Goal: Ask a question

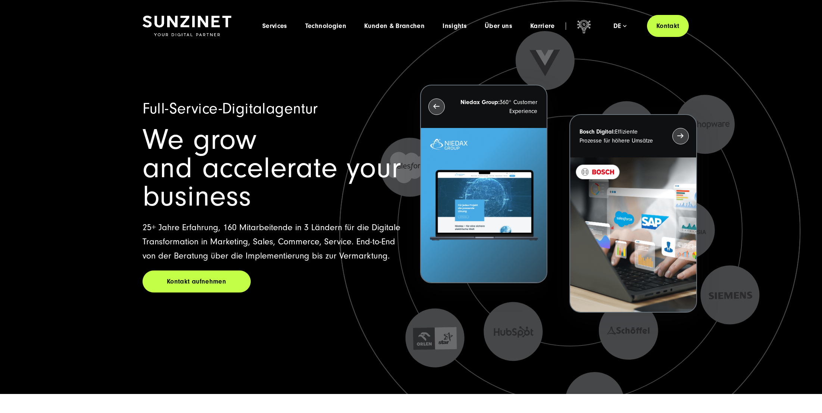
click at [332, 171] on span "We grow and accelerate your business" at bounding box center [272, 168] width 259 height 90
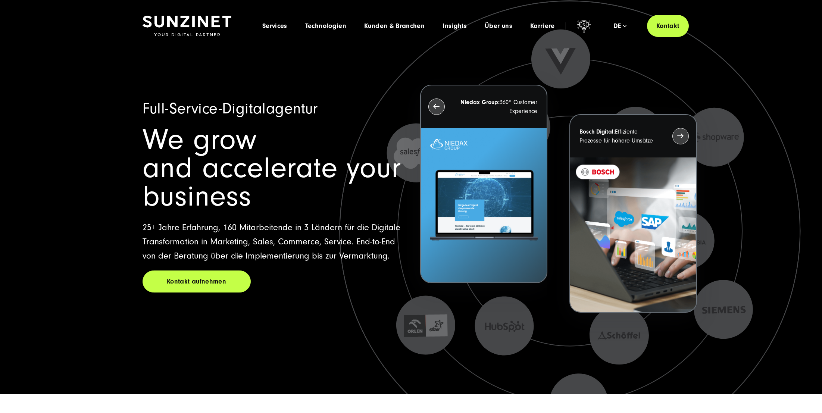
click at [286, 114] on span "Full-Service-Digitalagentur" at bounding box center [230, 109] width 175 height 18
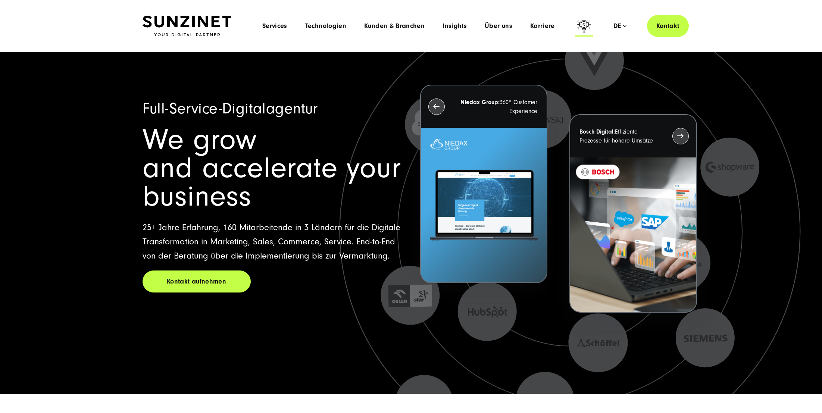
click at [584, 28] on icon at bounding box center [584, 26] width 13 height 13
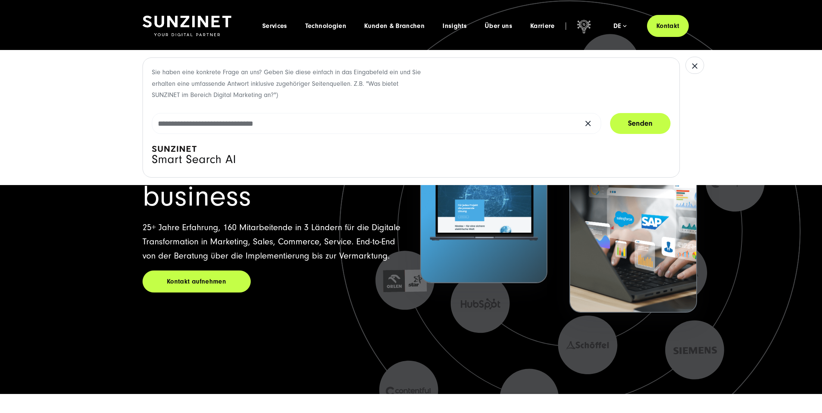
click at [515, 75] on div "Sie haben eine konkrete Frage an uns? Geben Sie diese einfach in das Eingabefel…" at bounding box center [412, 117] width 538 height 120
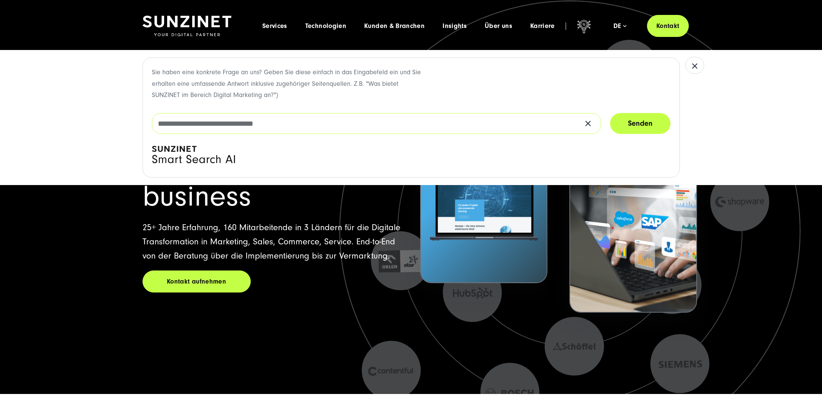
click at [488, 122] on input "text" at bounding box center [376, 123] width 449 height 21
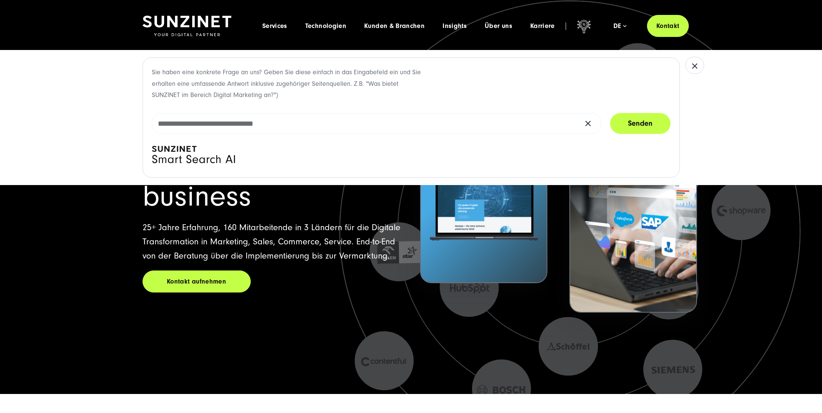
click at [462, 87] on div "Sie haben eine konkrete Frage an uns? Geben Sie diese einfach in das Eingabefel…" at bounding box center [412, 117] width 538 height 120
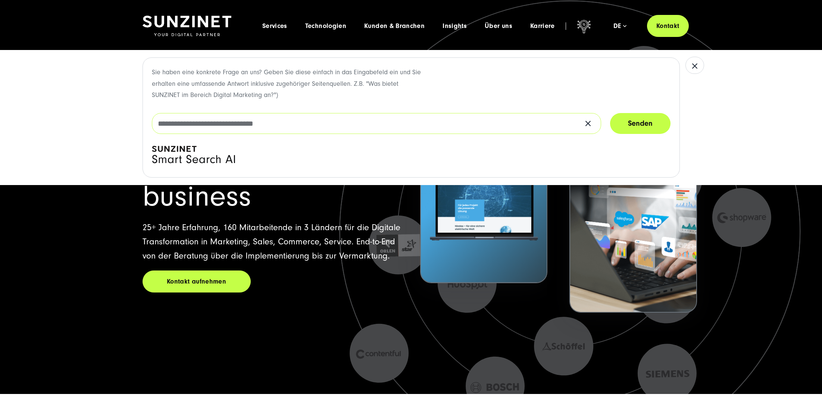
click at [451, 122] on input "text" at bounding box center [376, 123] width 449 height 21
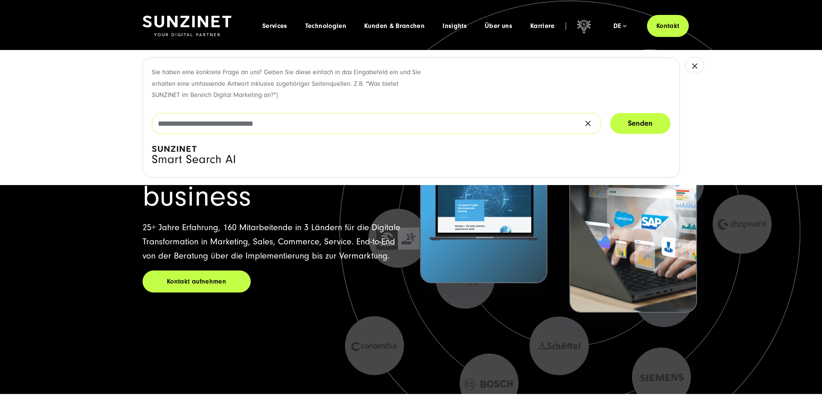
click at [451, 122] on input "text" at bounding box center [376, 123] width 449 height 21
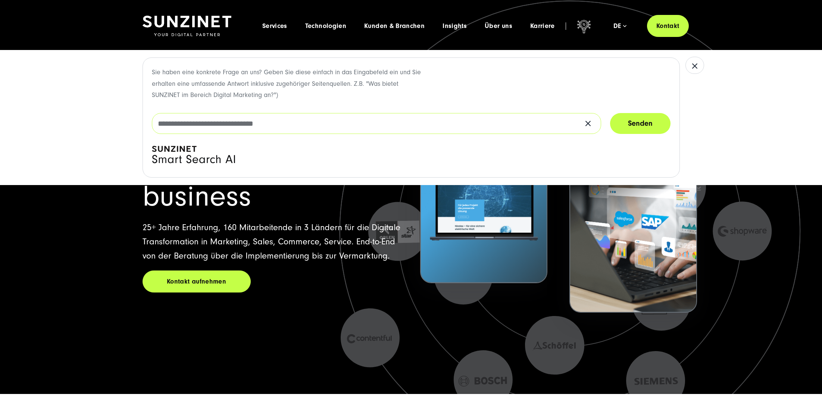
click at [451, 122] on input "text" at bounding box center [376, 123] width 449 height 21
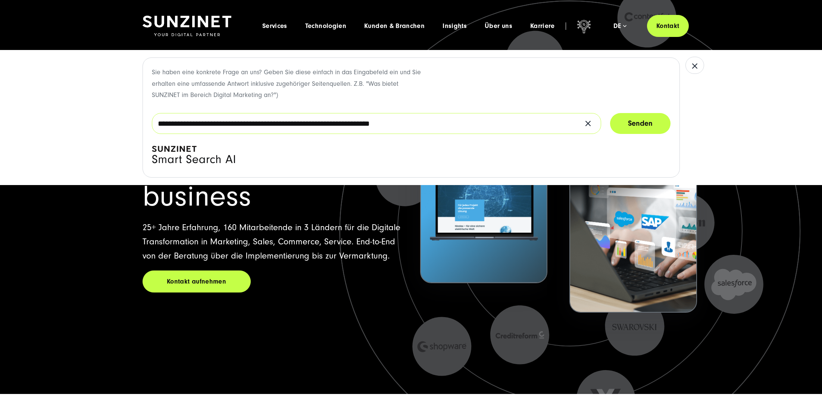
type input "**********"
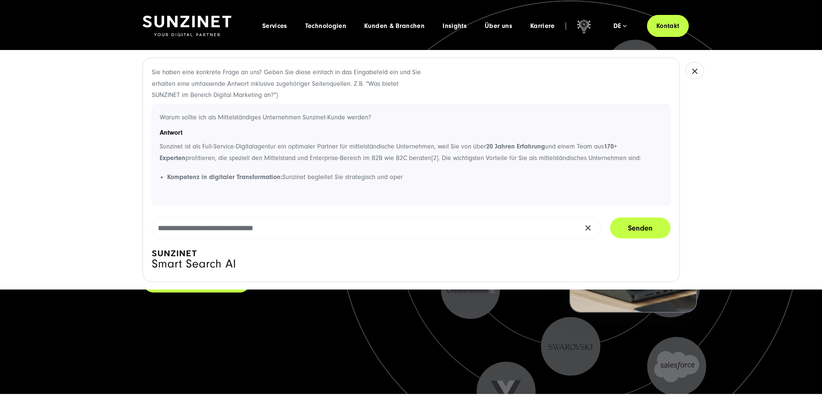
click at [718, 145] on div "Sie haben eine konkrete Frage an uns? Geben Sie diese einfach in das Eingabefel…" at bounding box center [411, 170] width 822 height 240
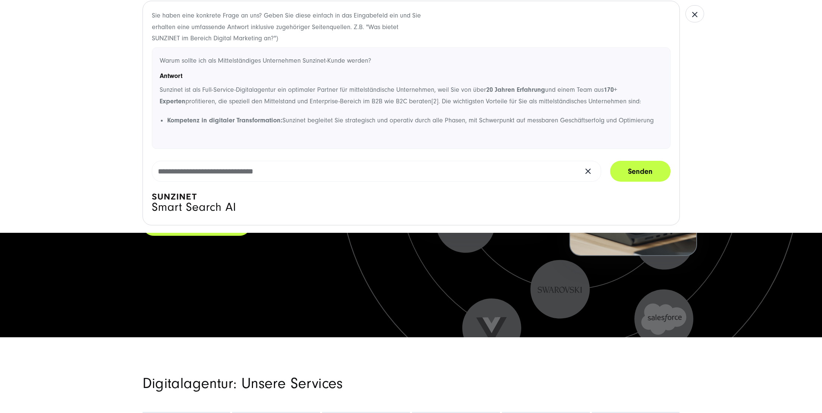
scroll to position [58, 0]
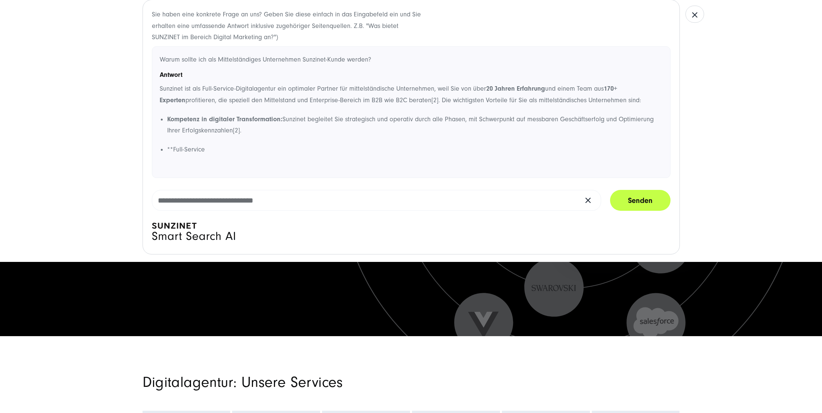
click at [769, 119] on div "Sie haben eine konkrete Frage an uns? Geben Sie diese einfach in das Eingabefel…" at bounding box center [411, 127] width 822 height 270
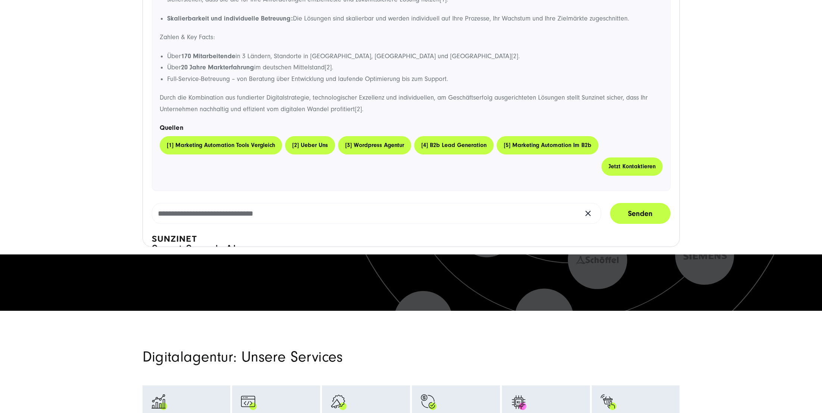
scroll to position [231, 0]
